Goal: Check status: Check status

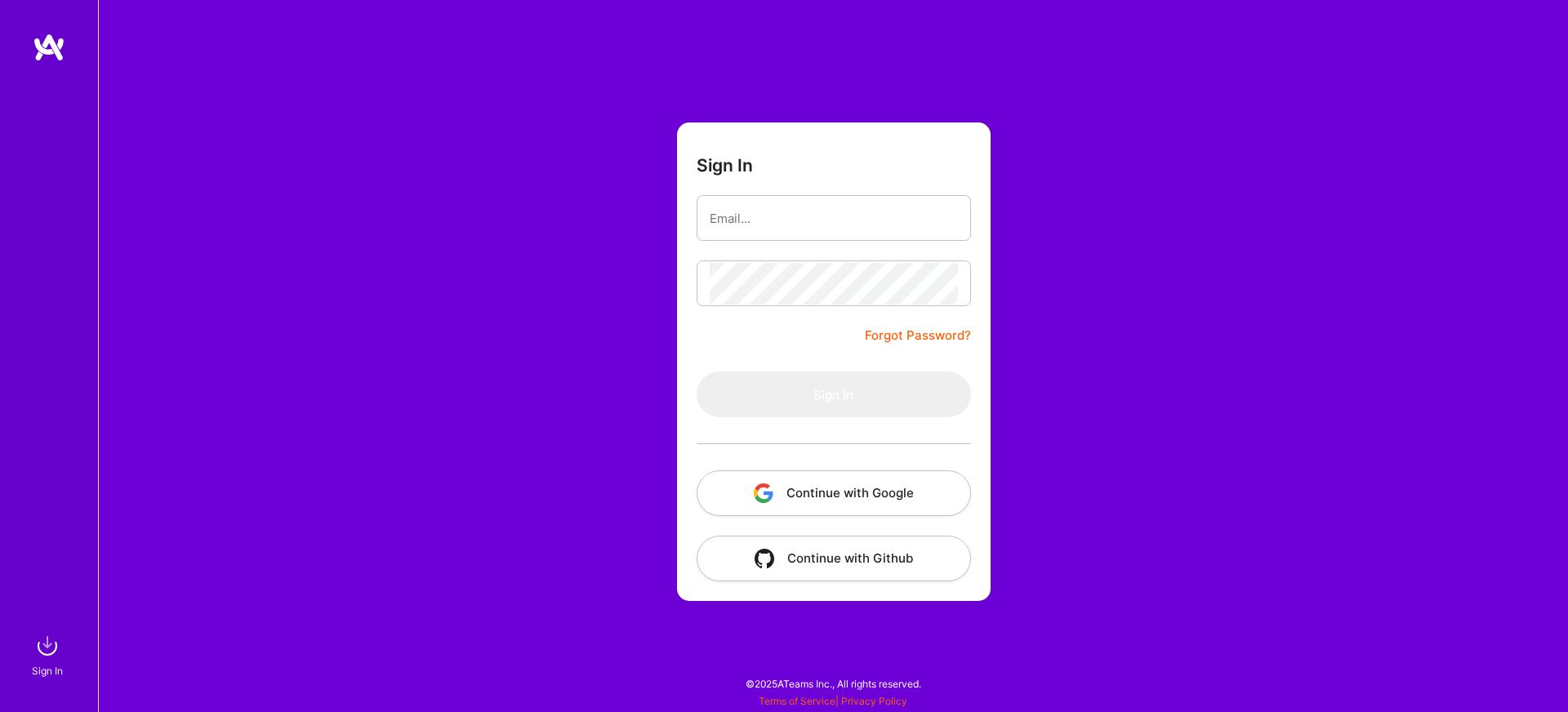
click at [799, 499] on button "Continue with Google" at bounding box center [833, 493] width 274 height 45
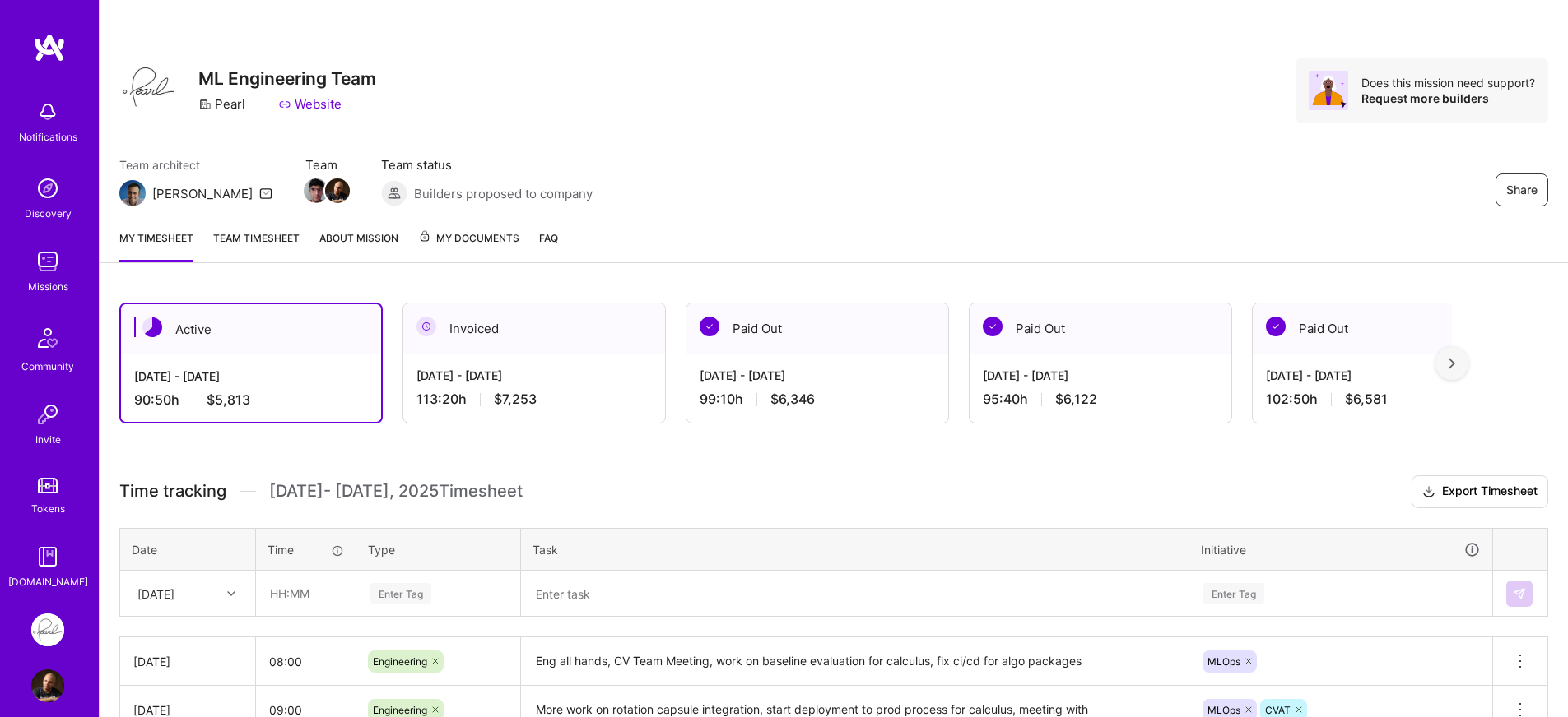
click at [394, 381] on div "Active [DATE] - [DATE] 90:50 h $5,813 Invoiced [DATE] - [DATE] 113:20 h $7,253 …" at bounding box center [786, 363] width 1333 height 121
click at [395, 378] on div "Active [DATE] - [DATE] 90:50 h $5,813 Invoiced [DATE] - [DATE] 113:20 h $7,253 …" at bounding box center [786, 363] width 1333 height 121
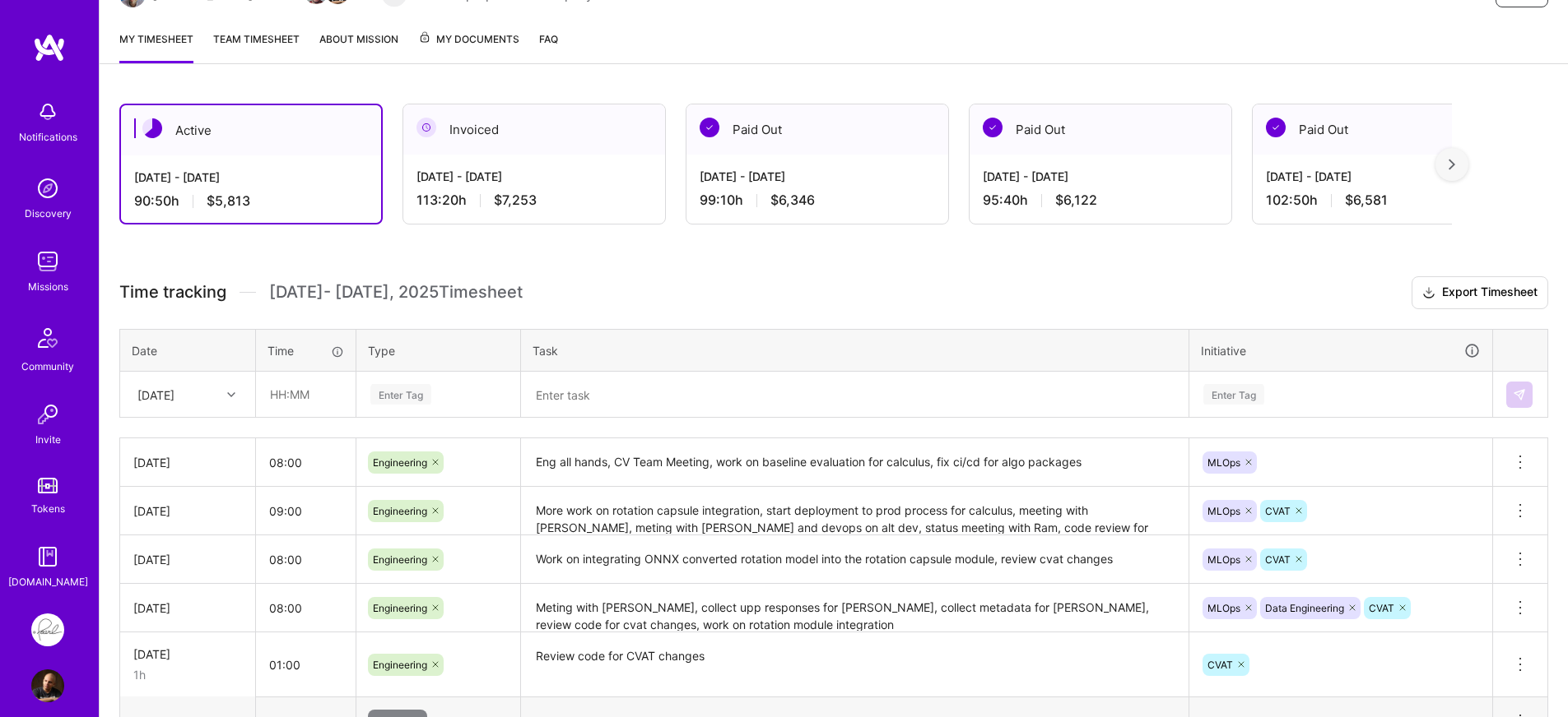
scroll to position [191, 0]
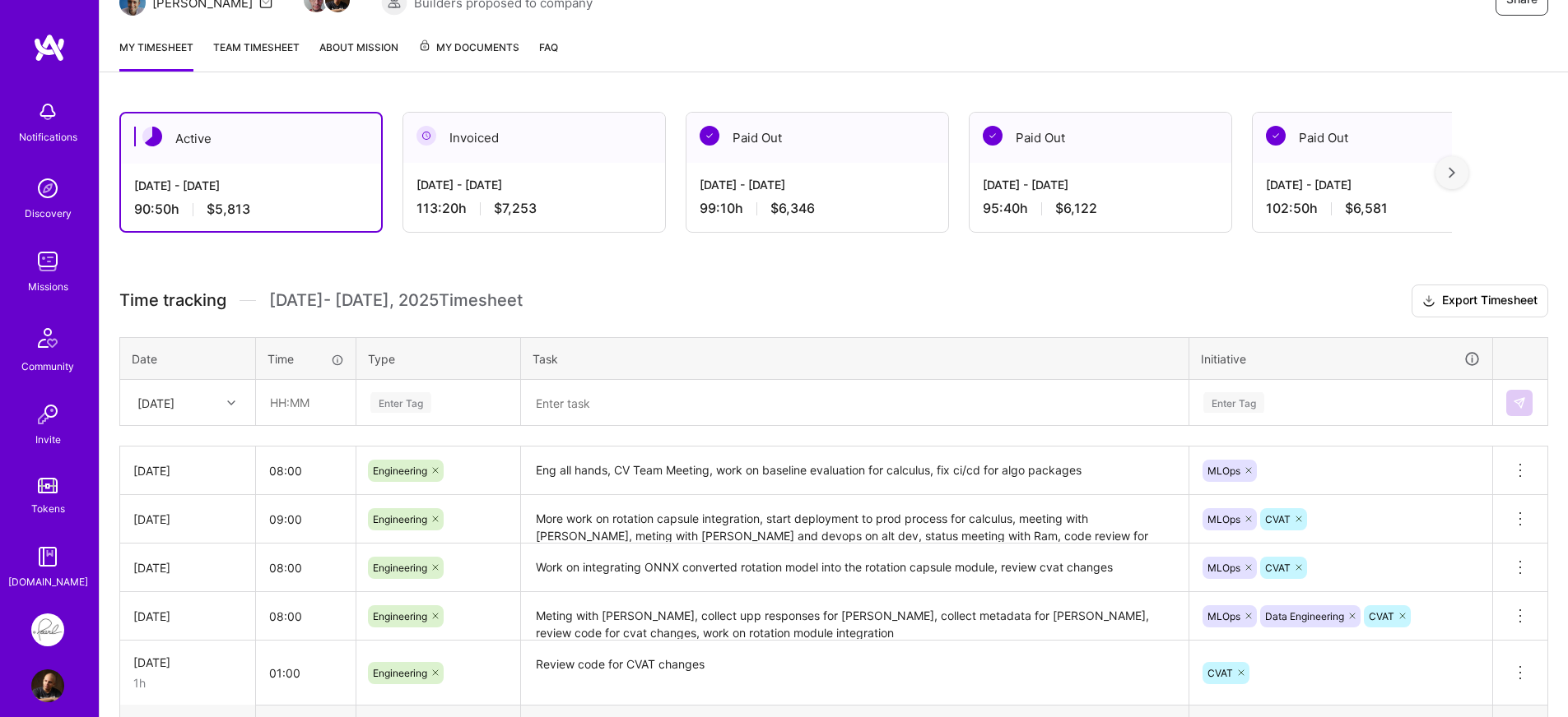
click at [703, 298] on h3 "Time tracking [DATE] - [DATE] Timesheet Export Timesheet" at bounding box center [833, 301] width 1428 height 33
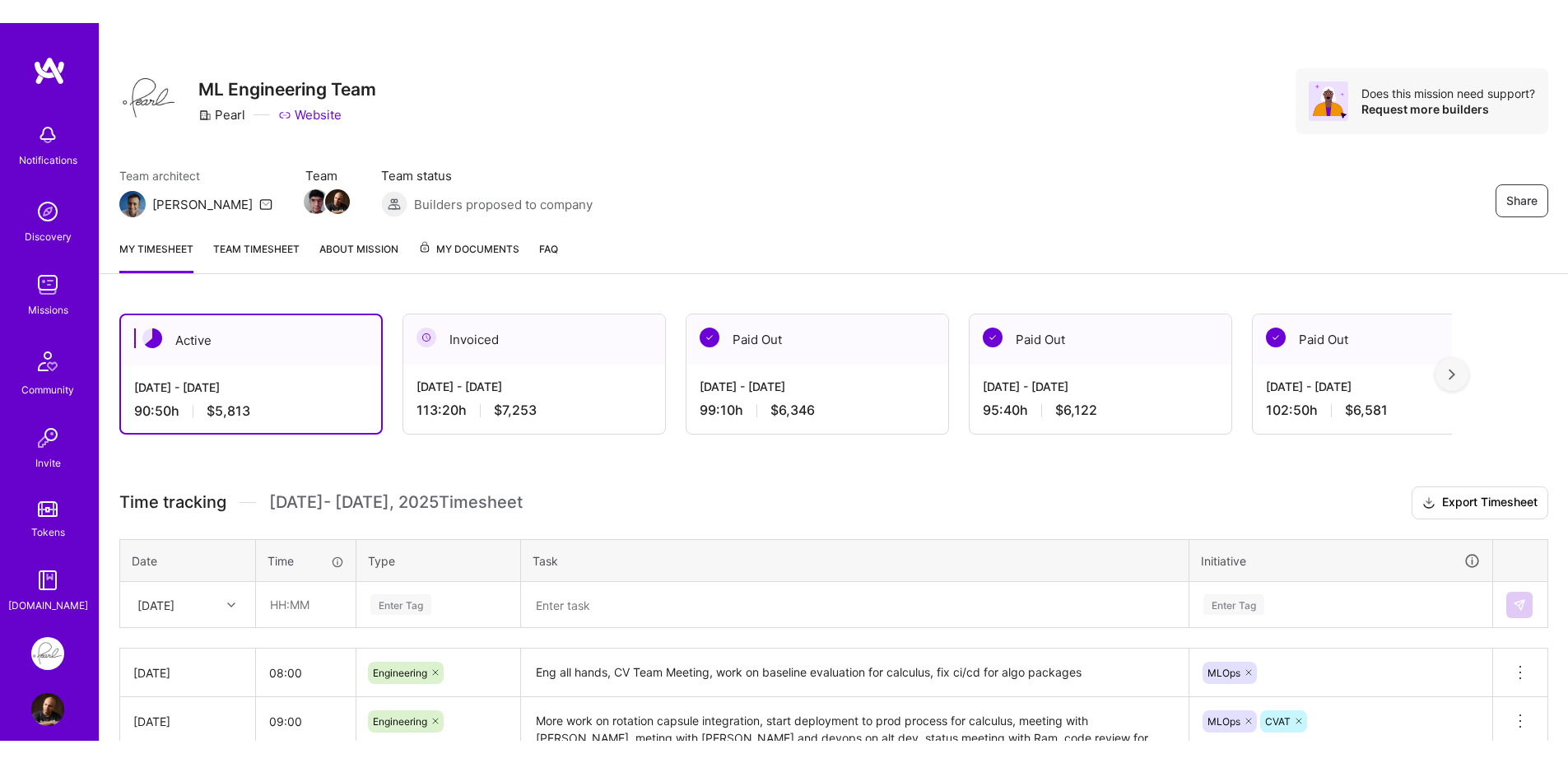
scroll to position [6, 0]
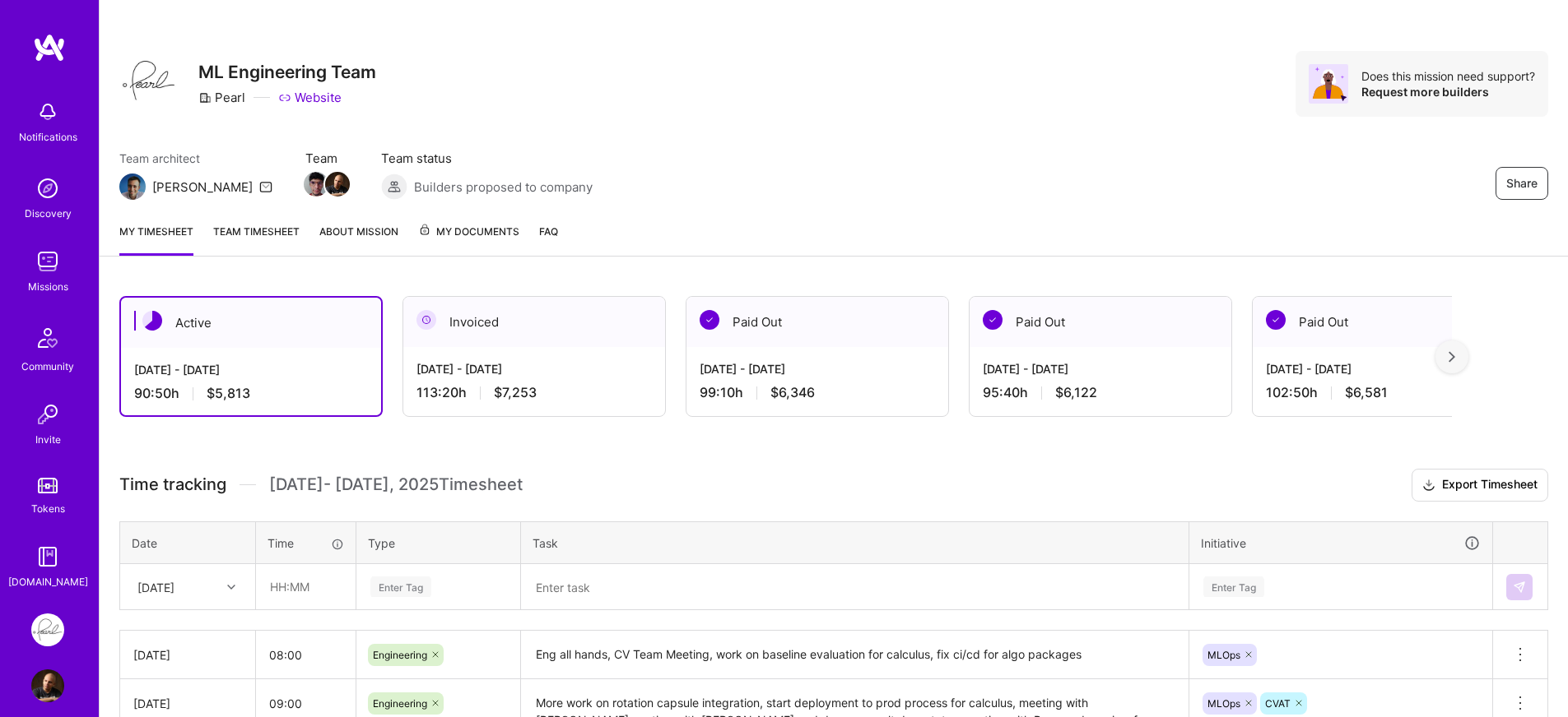
click at [638, 490] on h3 "Time tracking [DATE] - [DATE] Timesheet Export Timesheet" at bounding box center [833, 485] width 1428 height 33
